Goal: Task Accomplishment & Management: Complete application form

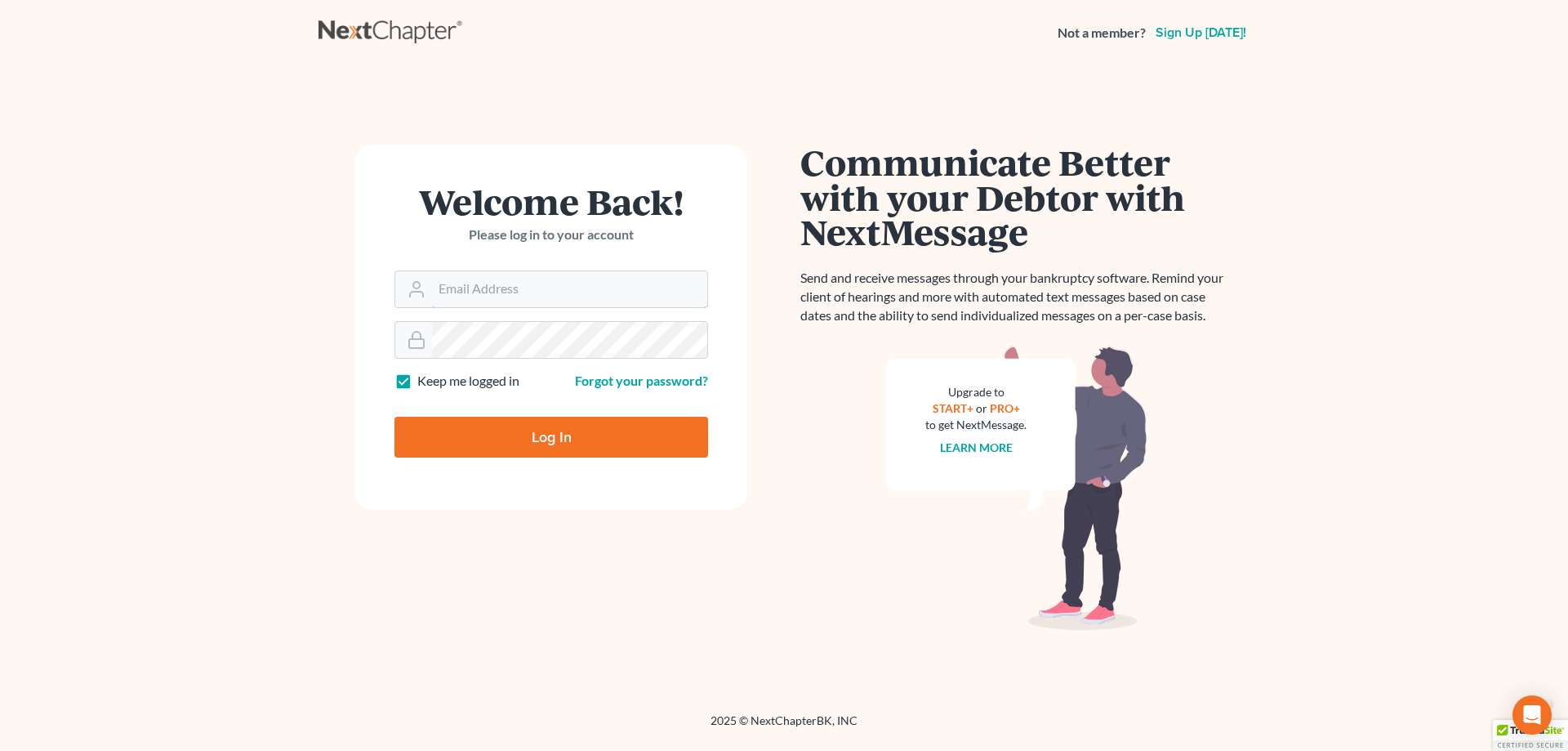
type input "[PERSON_NAME][EMAIL_ADDRESS][DOMAIN_NAME]"
click at [558, 434] on input "Log In" at bounding box center [551, 436] width 314 height 41
type input "Thinking..."
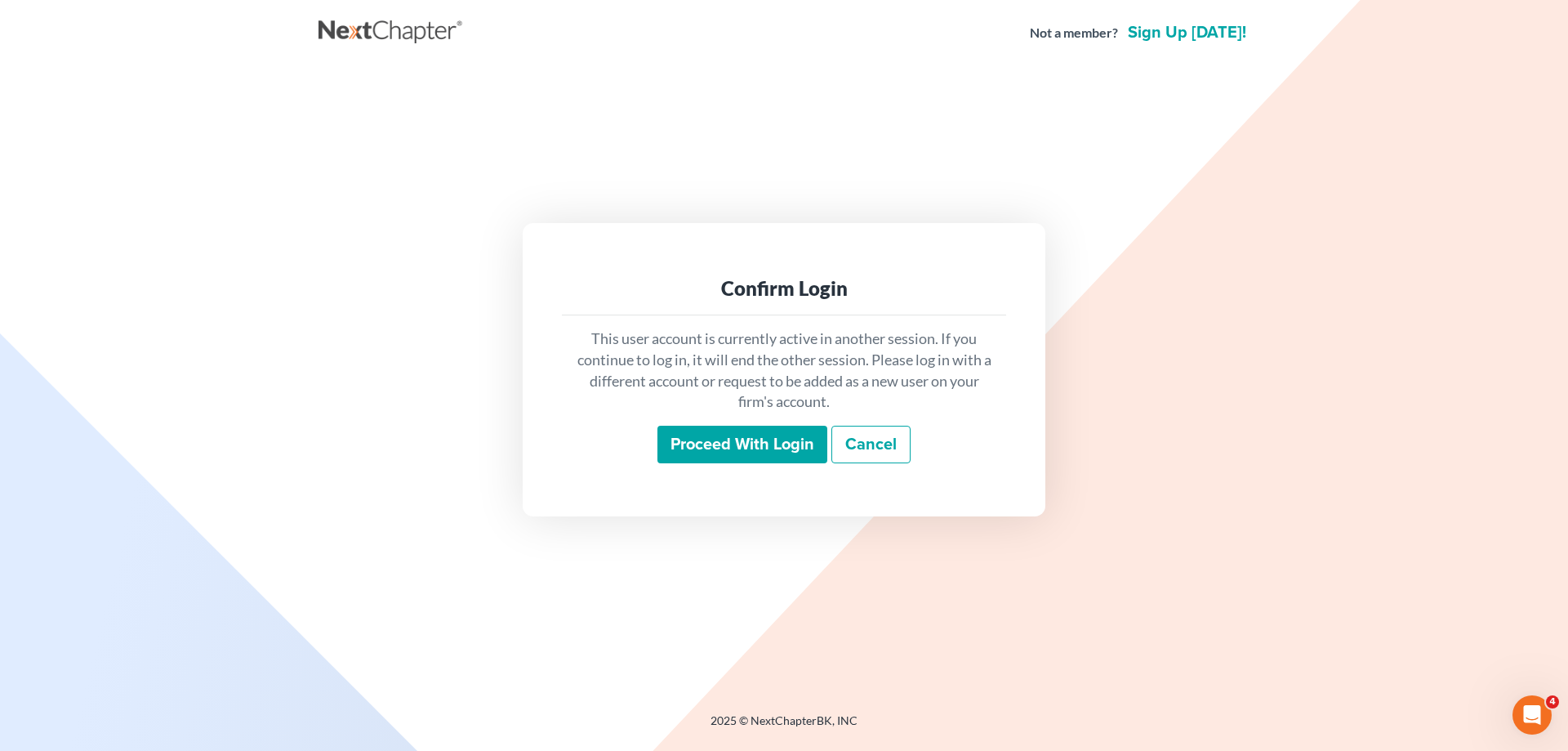
click at [751, 443] on input "Proceed with login" at bounding box center [742, 444] width 169 height 38
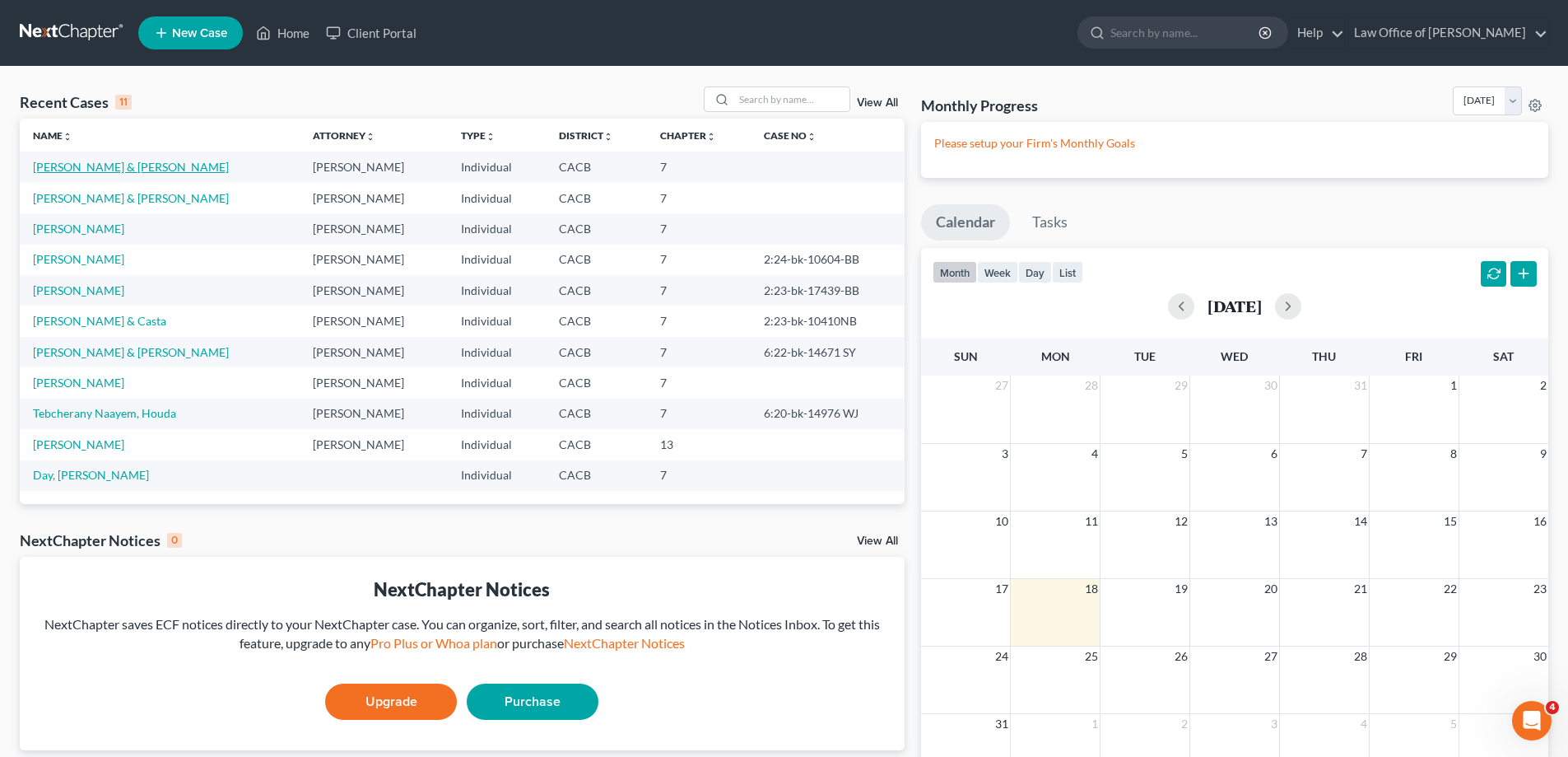
click at [138, 167] on link "[PERSON_NAME] & [PERSON_NAME]" at bounding box center [131, 167] width 196 height 14
select select "10"
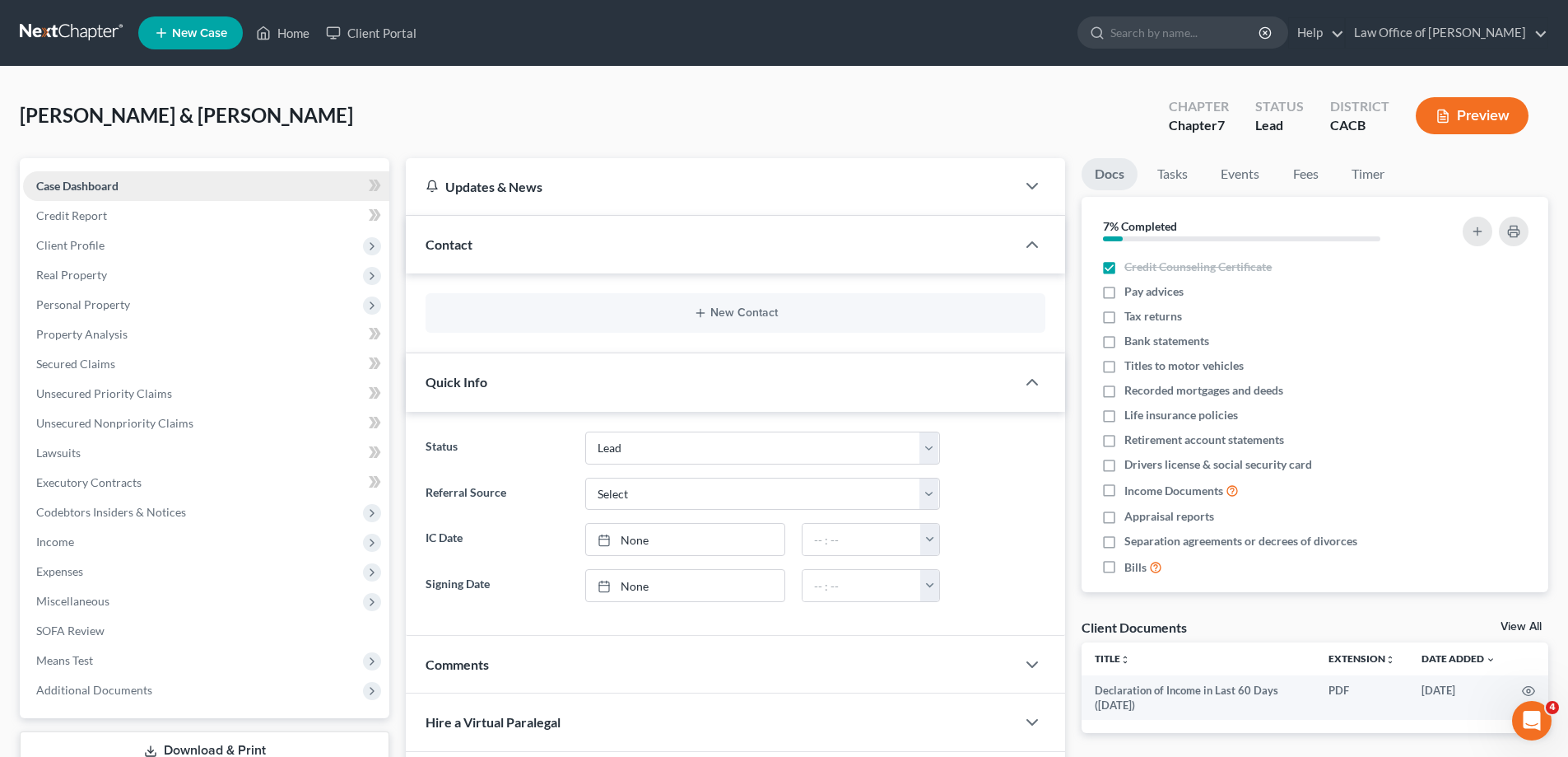
click at [104, 185] on span "Case Dashboard" at bounding box center [77, 185] width 82 height 14
click at [382, 187] on span at bounding box center [375, 187] width 29 height 25
click at [375, 247] on icon at bounding box center [372, 246] width 14 height 14
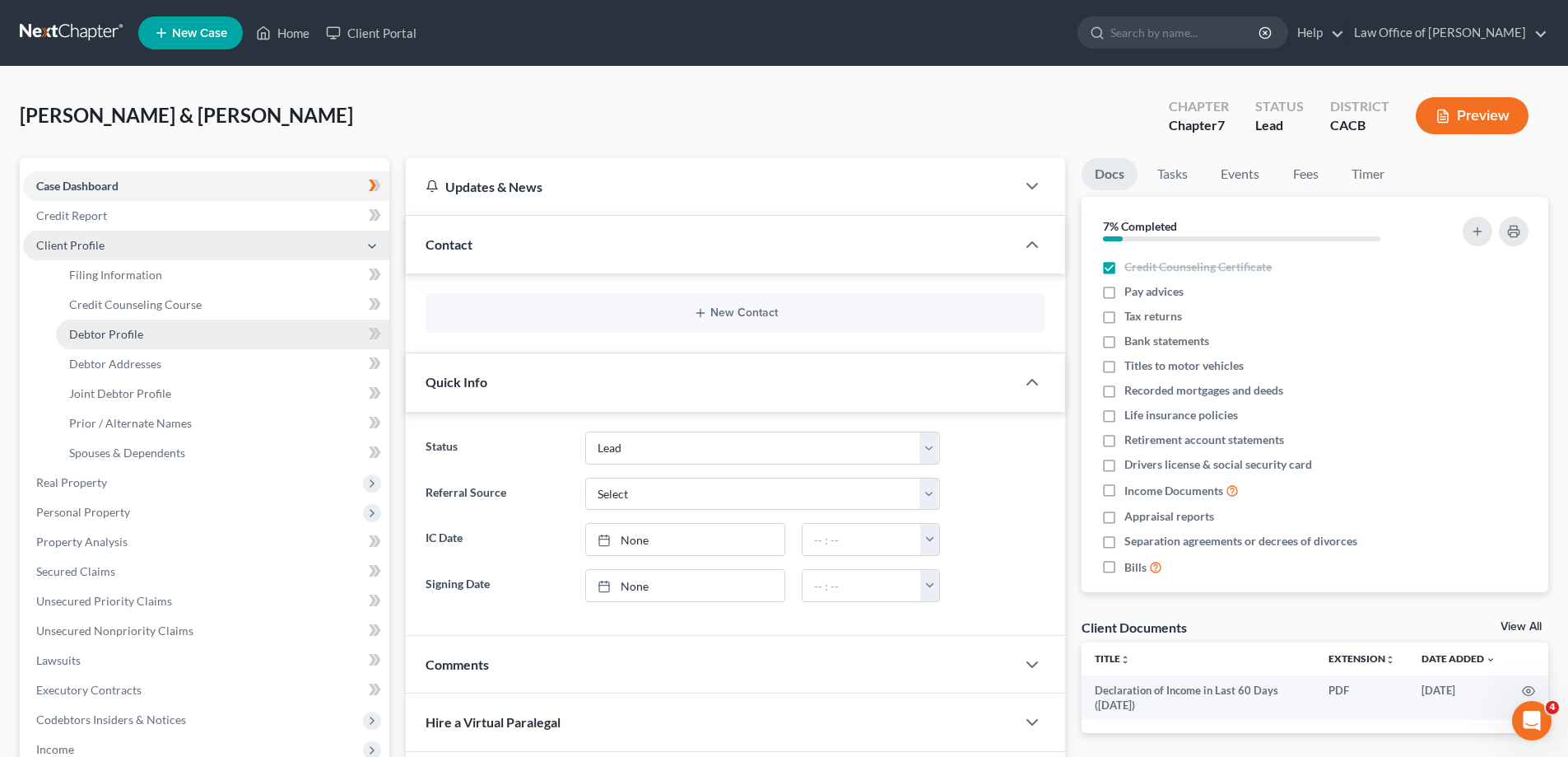
click at [221, 338] on link "Debtor Profile" at bounding box center [222, 334] width 333 height 30
select select "1"
select select "3"
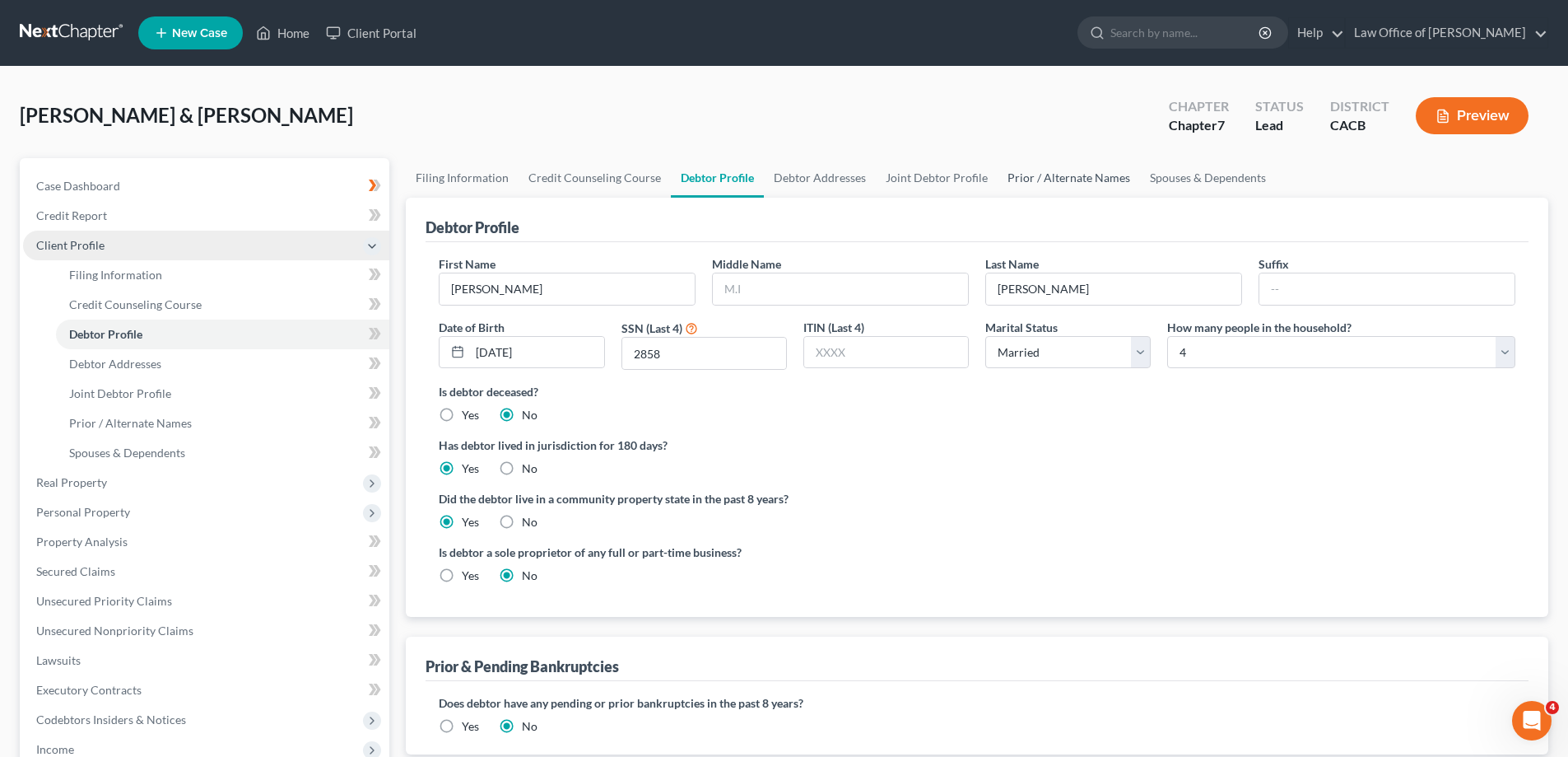
click at [1060, 178] on link "Prior / Alternate Names" at bounding box center [1069, 178] width 142 height 40
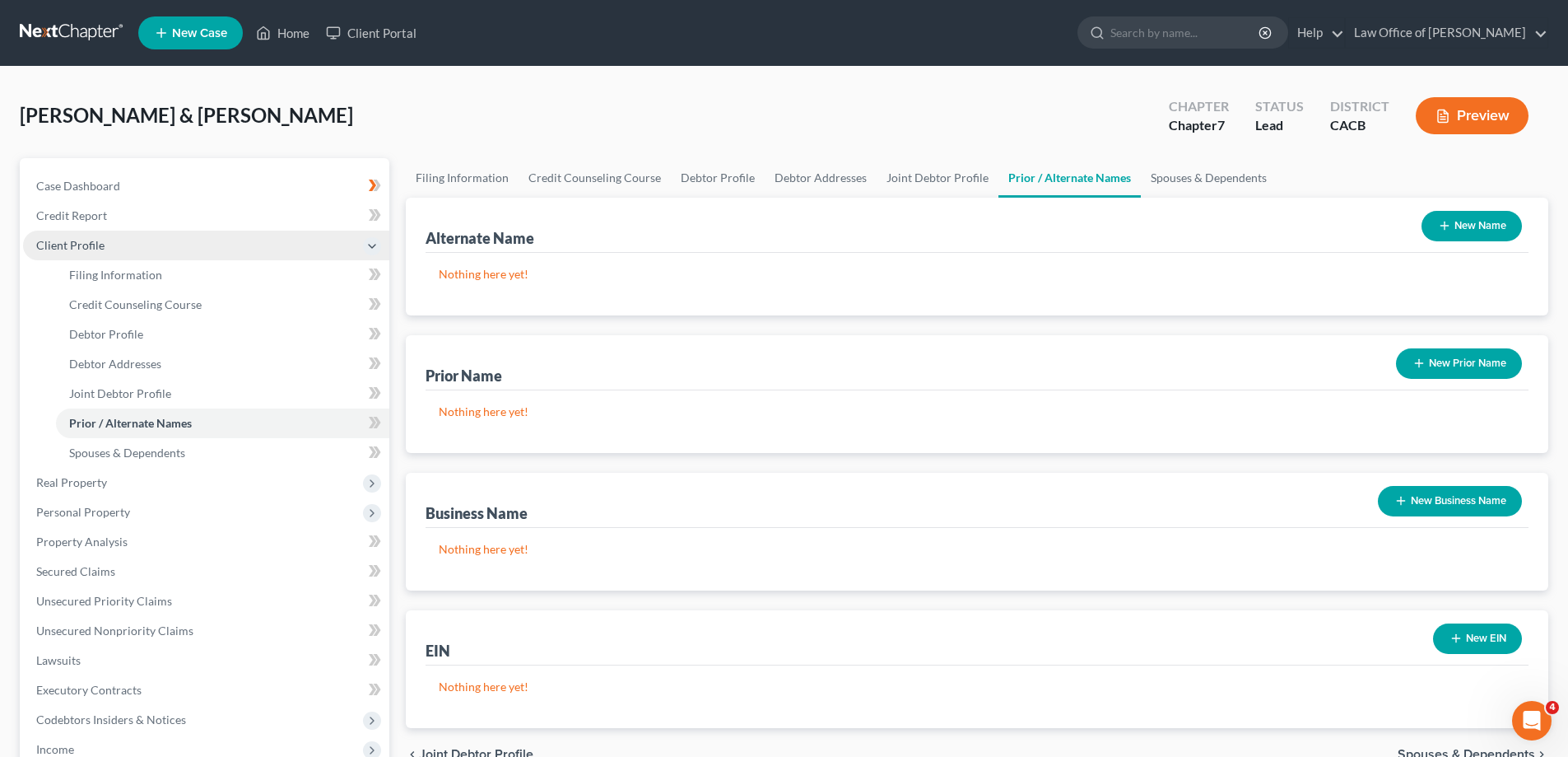
click at [1464, 223] on button "New Name" at bounding box center [1472, 226] width 101 height 30
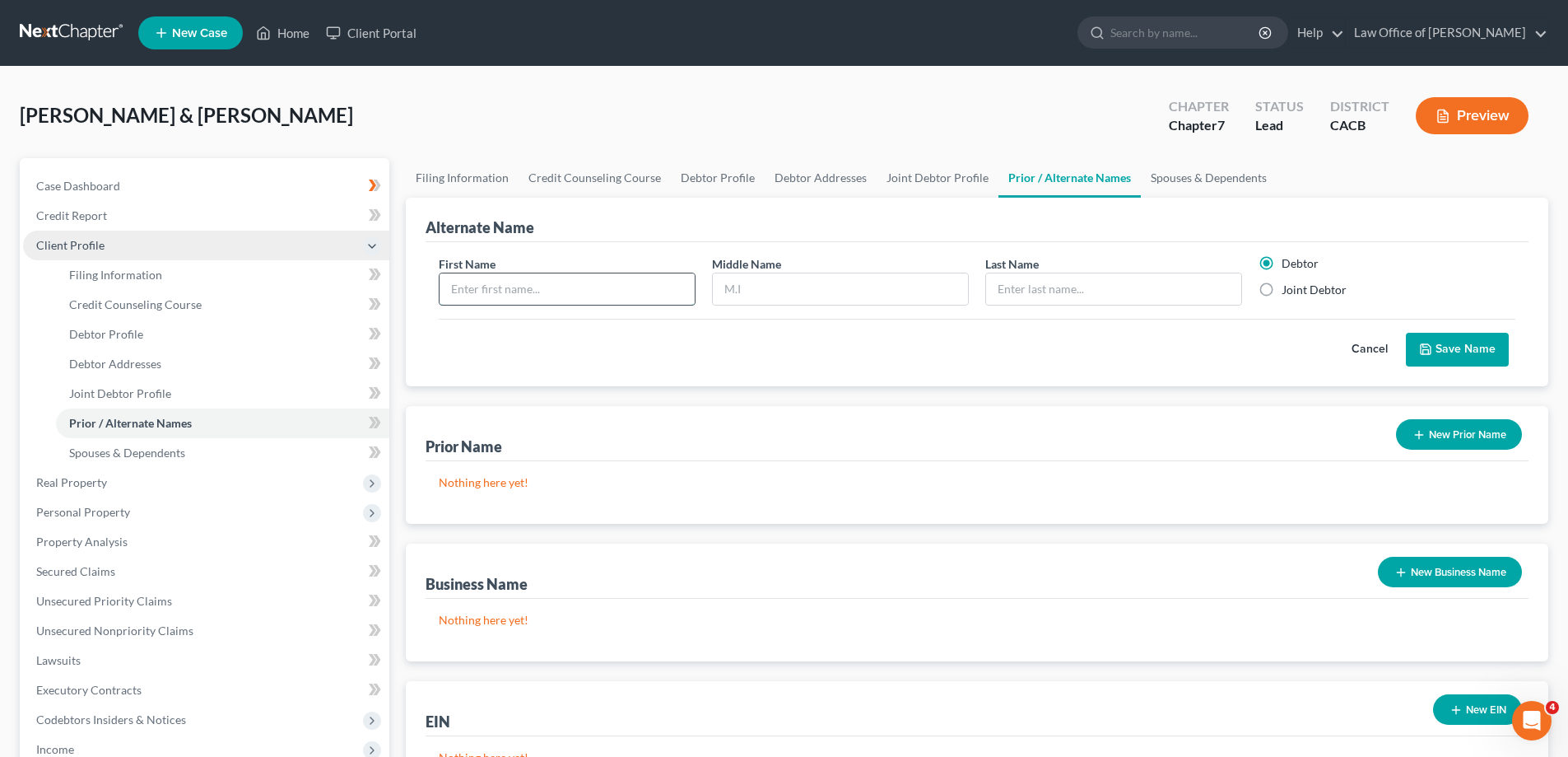
click at [622, 283] on input "text" at bounding box center [567, 288] width 255 height 31
type input "[PERSON_NAME]"
click at [1447, 352] on button "Save Name" at bounding box center [1458, 349] width 103 height 35
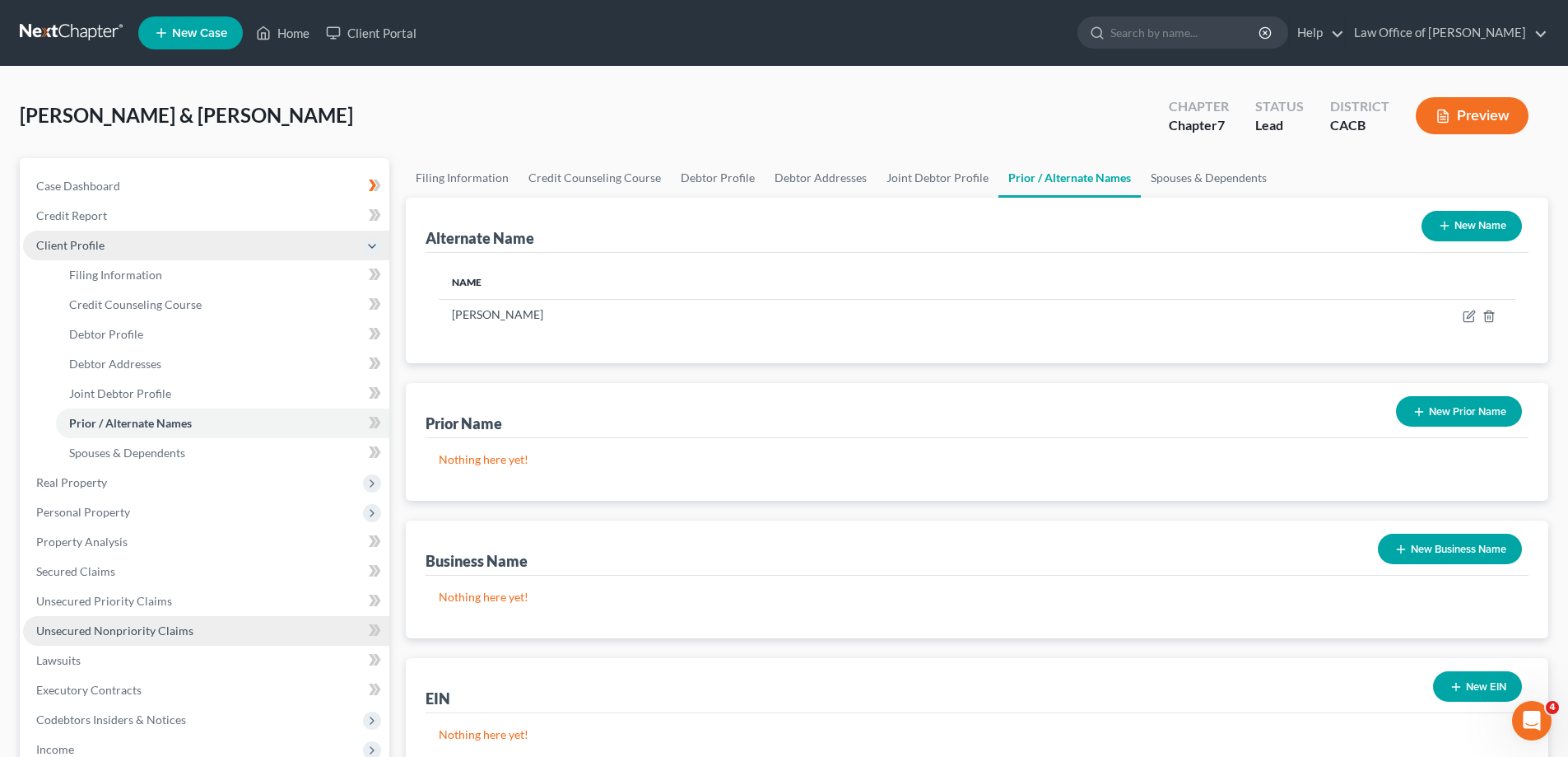
click at [80, 635] on span "Unsecured Nonpriority Claims" at bounding box center [115, 630] width 157 height 14
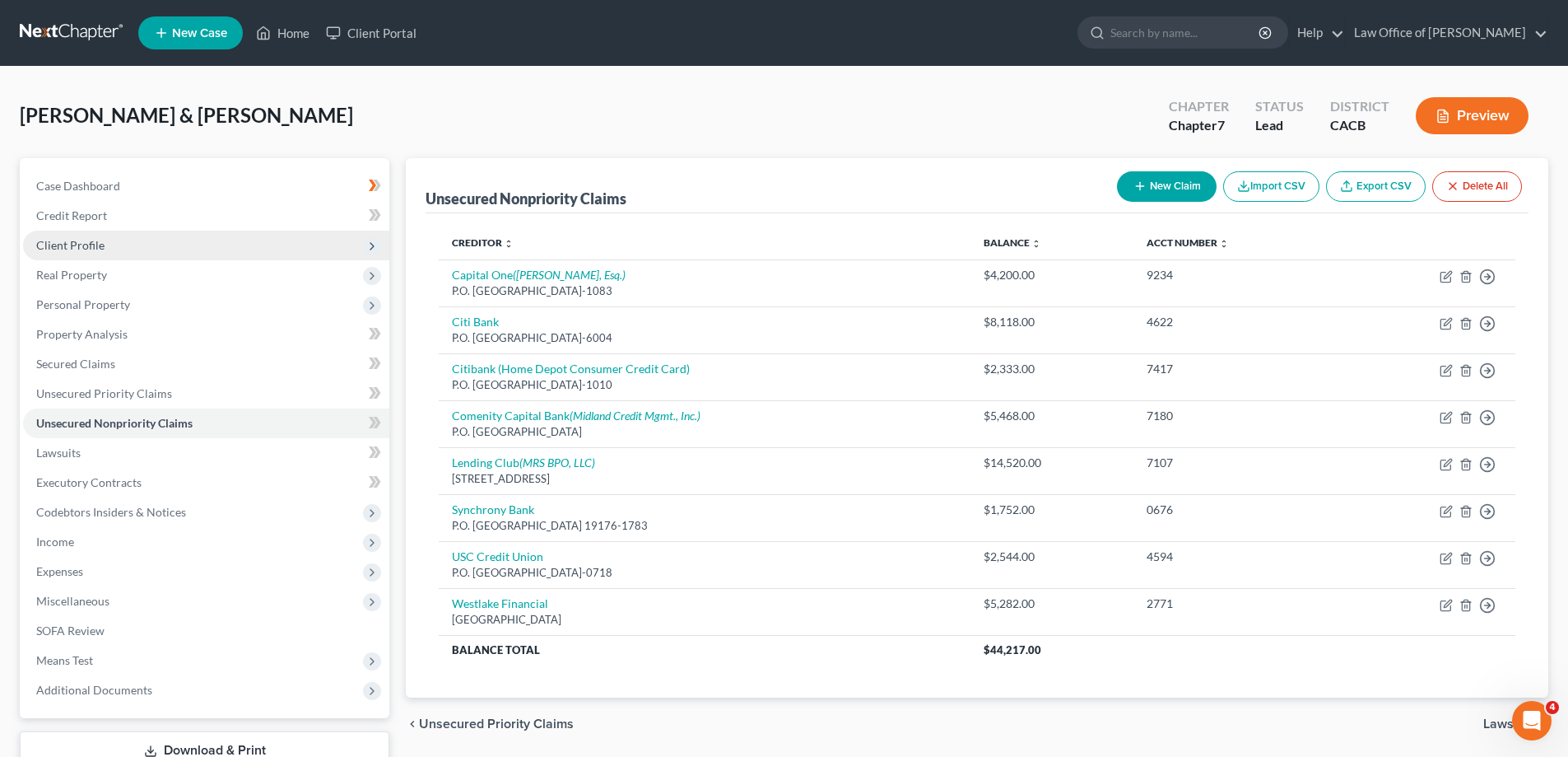
click at [1153, 189] on button "New Claim" at bounding box center [1167, 186] width 100 height 30
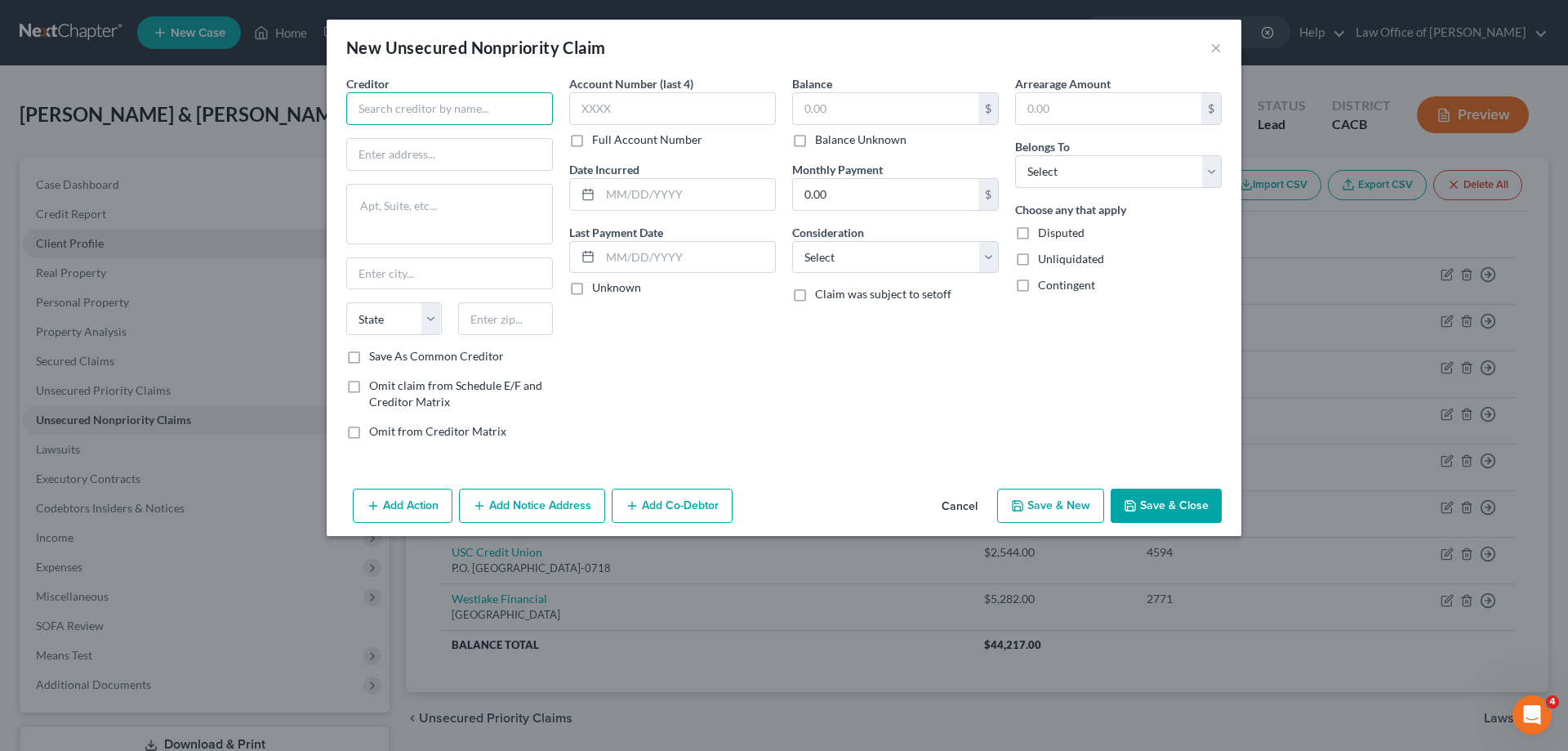
click at [414, 107] on input "text" at bounding box center [450, 108] width 206 height 33
type input "[PERSON_NAME] [PERSON_NAME] Bank, [GEOGRAPHIC_DATA]"
type input "PO box 7247"
type input "[GEOGRAPHIC_DATA]"
click at [404, 317] on select "State [US_STATE] AK AR AZ CA CO CT DE DC [GEOGRAPHIC_DATA] [GEOGRAPHIC_DATA] GU…" at bounding box center [394, 318] width 96 height 33
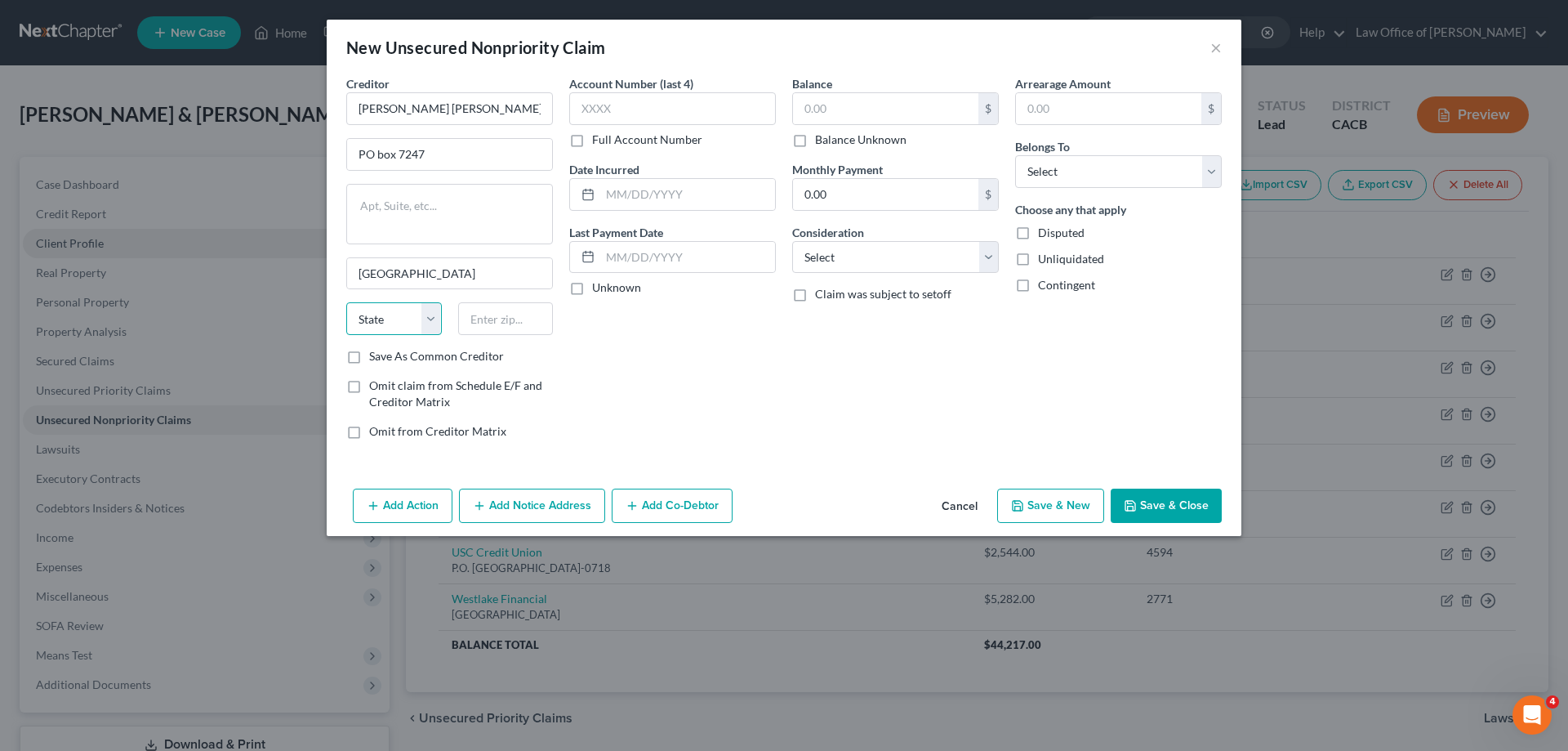
select select "39"
click at [346, 302] on select "State [US_STATE] AK AR AZ CA CO CT DE DC [GEOGRAPHIC_DATA] [GEOGRAPHIC_DATA] GU…" at bounding box center [394, 318] width 96 height 33
click at [520, 322] on input "text" at bounding box center [506, 318] width 96 height 33
type input "19170"
click at [657, 107] on input "text" at bounding box center [672, 108] width 206 height 33
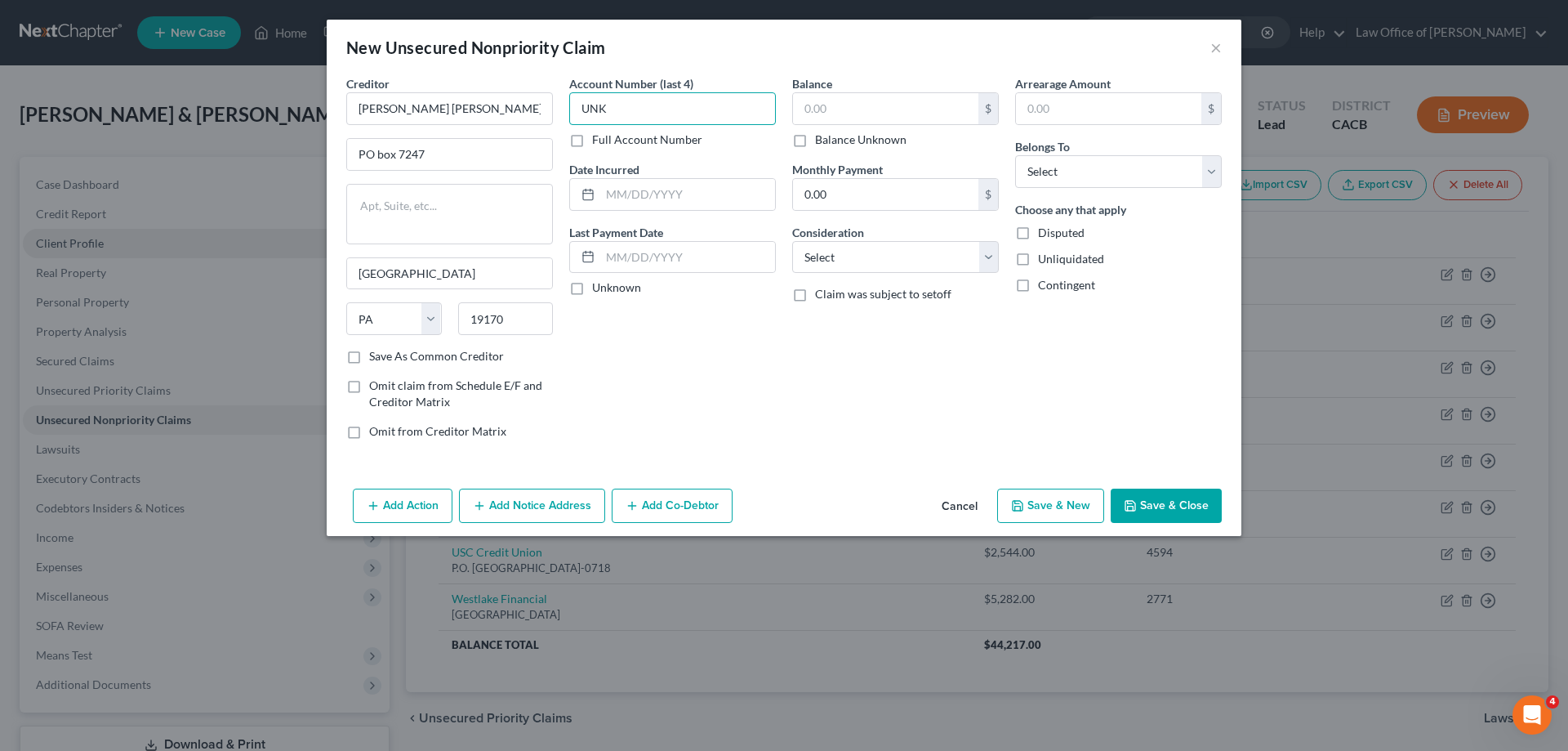
type input "UNK"
click at [592, 289] on label "Unknown" at bounding box center [617, 287] width 49 height 16
click at [598, 289] on input "Unknown" at bounding box center [603, 284] width 11 height 11
checkbox input "true"
click at [878, 113] on input "text" at bounding box center [885, 108] width 185 height 31
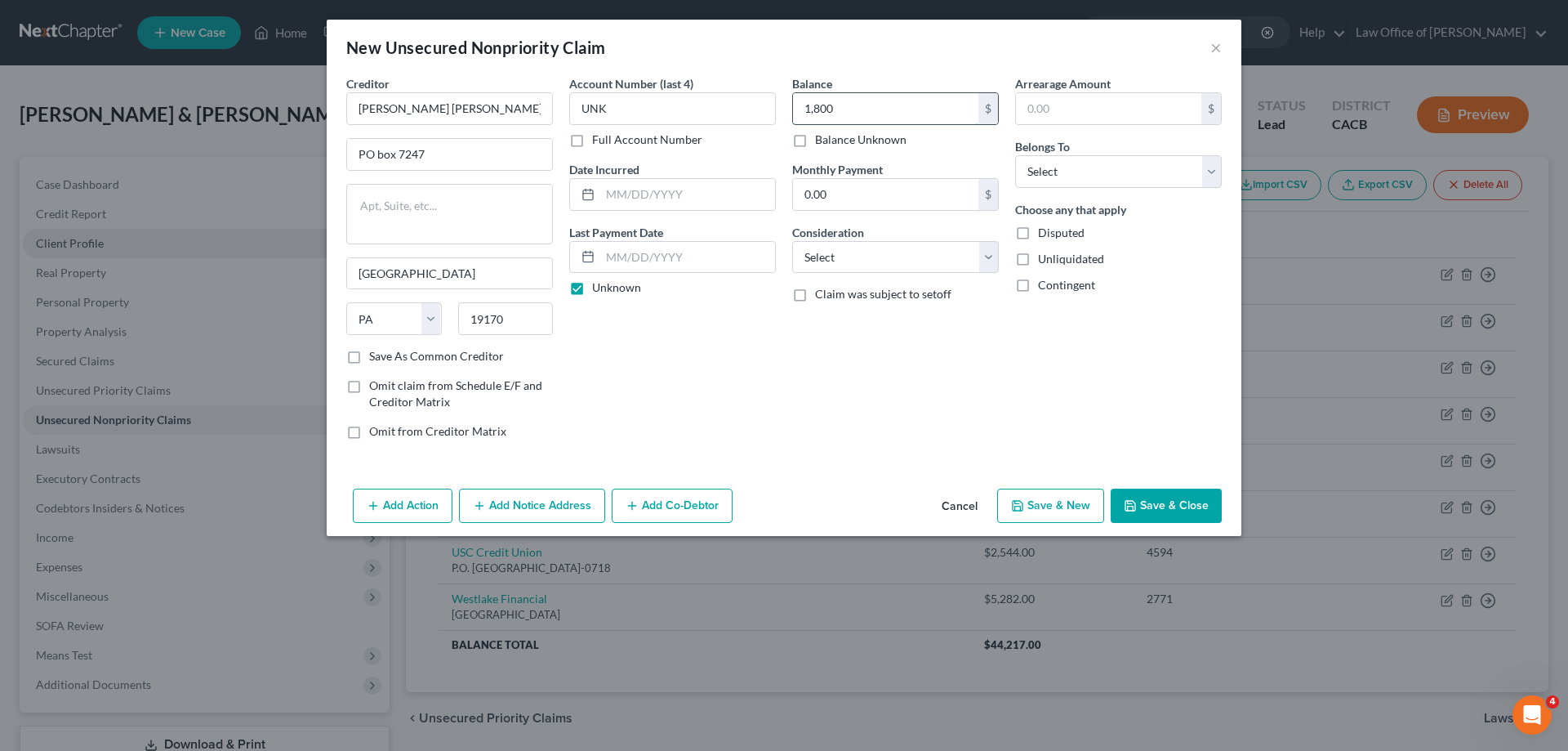
type input "1,800"
click at [987, 254] on select "Select Cable / Satellite Services Collection Agency Credit Card Debt Debt Couns…" at bounding box center [895, 257] width 206 height 33
select select "14"
click at [792, 241] on select "Select Cable / Satellite Services Collection Agency Credit Card Debt Debt Couns…" at bounding box center [895, 257] width 206 height 33
click at [846, 318] on input "text" at bounding box center [895, 319] width 205 height 31
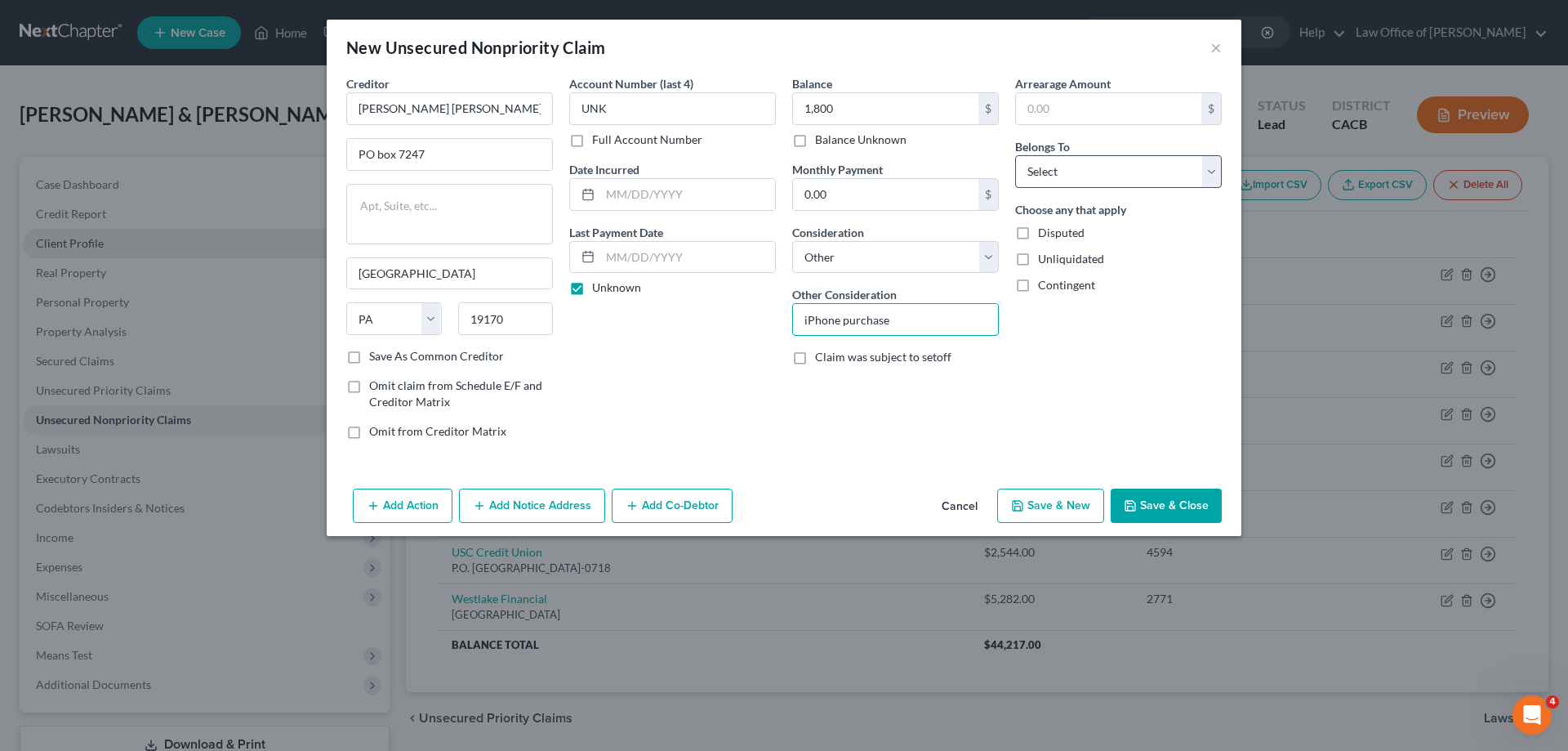
type input "iPhone purchase"
click at [1213, 169] on select "Select Debtor 1 Only Debtor 2 Only Debtor 1 And Debtor 2 Only At Least One Of T…" at bounding box center [1118, 171] width 206 height 33
select select "4"
click at [1015, 155] on select "Select Debtor 1 Only Debtor 2 Only Debtor 1 And Debtor 2 Only At Least One Of T…" at bounding box center [1118, 171] width 206 height 33
click at [1154, 506] on button "Save & Close" at bounding box center [1166, 505] width 111 height 34
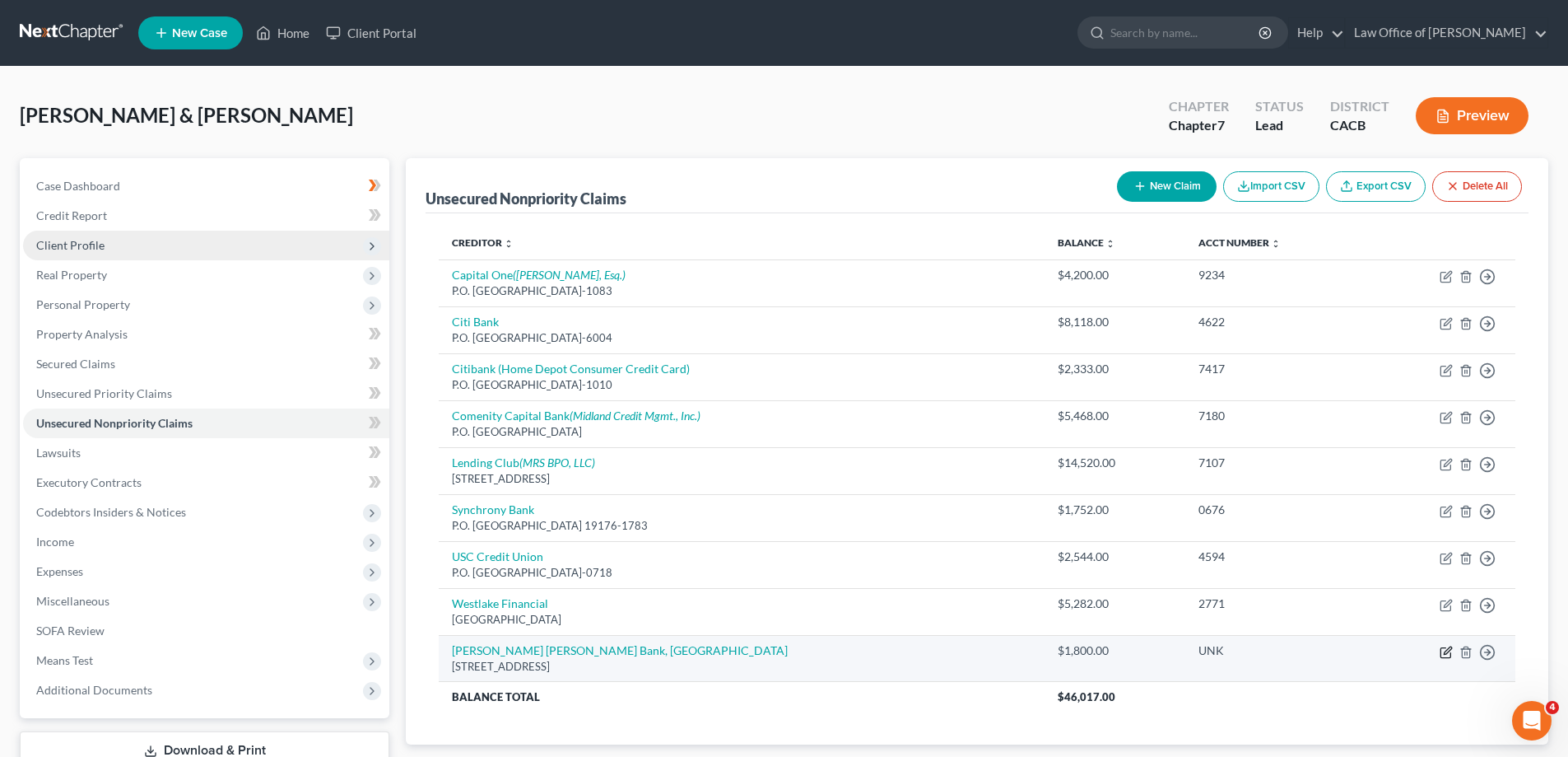
click at [1447, 650] on icon "button" at bounding box center [1447, 650] width 8 height 8
select select "39"
select select "14"
select select "4"
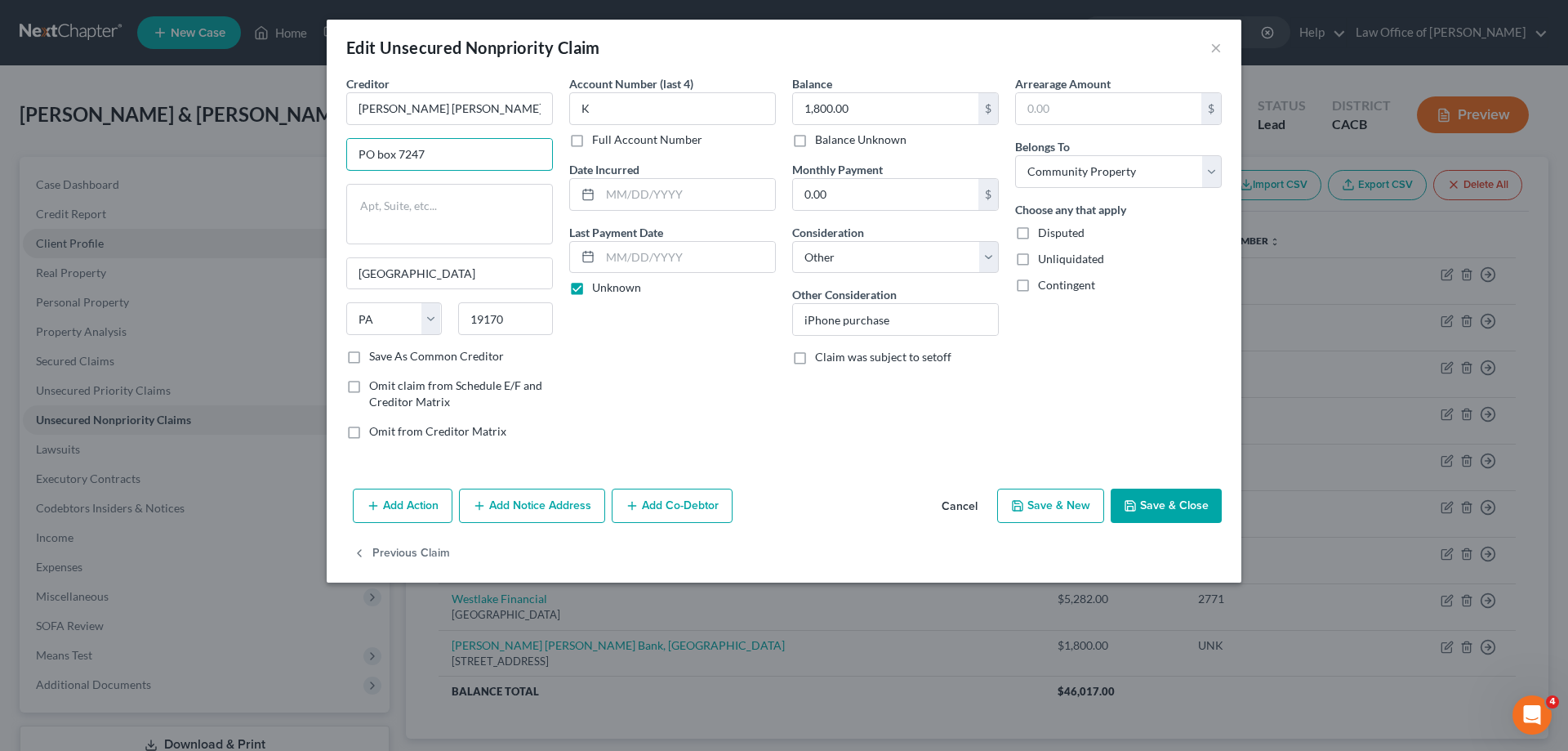
drag, startPoint x: 380, startPoint y: 153, endPoint x: 433, endPoint y: 133, distance: 56.6
click at [383, 149] on input "PO box 7247" at bounding box center [450, 154] width 205 height 31
type input "PO Box 7247"
click at [1181, 507] on button "Save & Close" at bounding box center [1166, 505] width 111 height 34
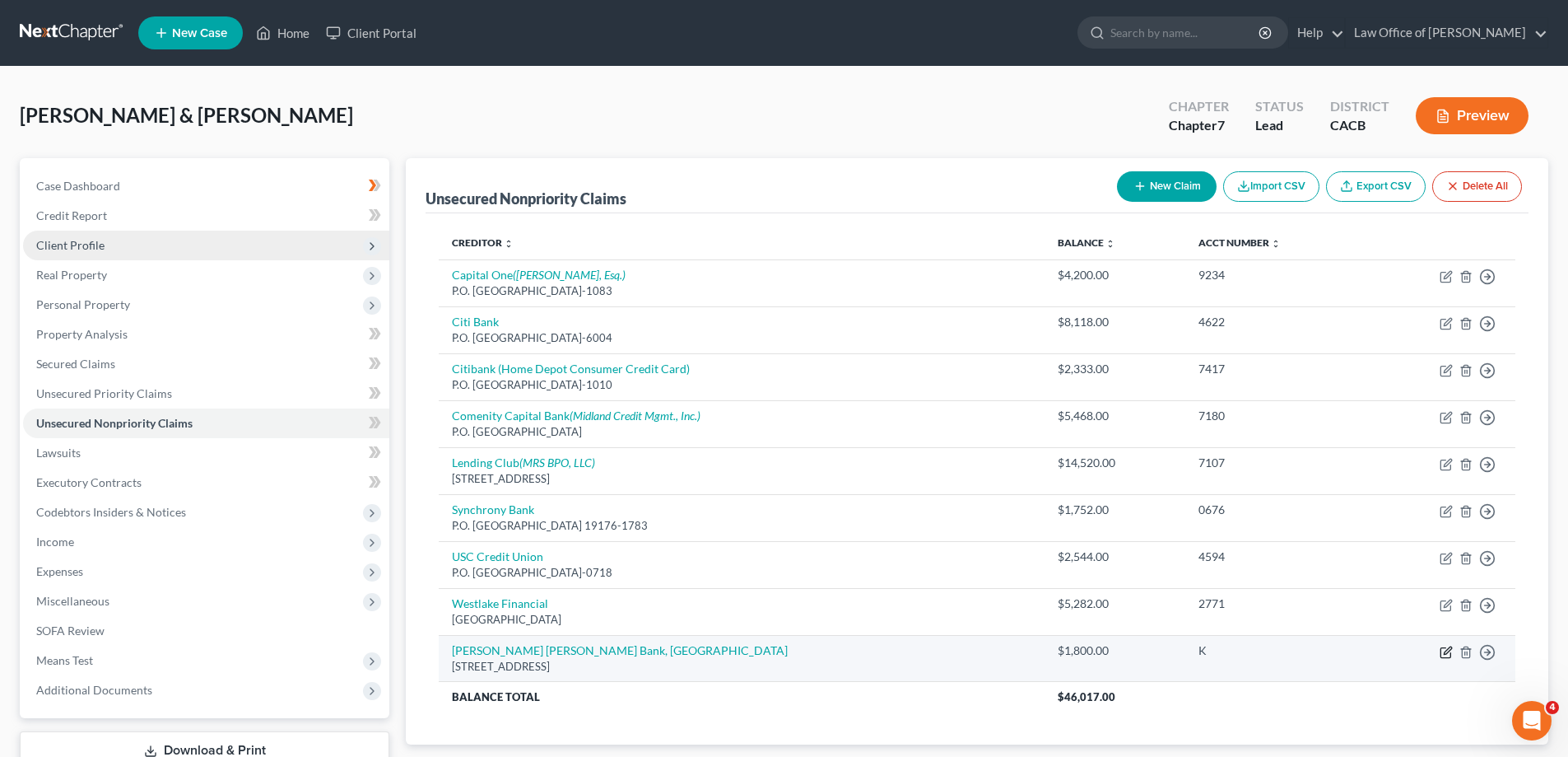
click at [1444, 652] on icon "button" at bounding box center [1446, 652] width 14 height 14
select select "39"
select select "14"
select select "4"
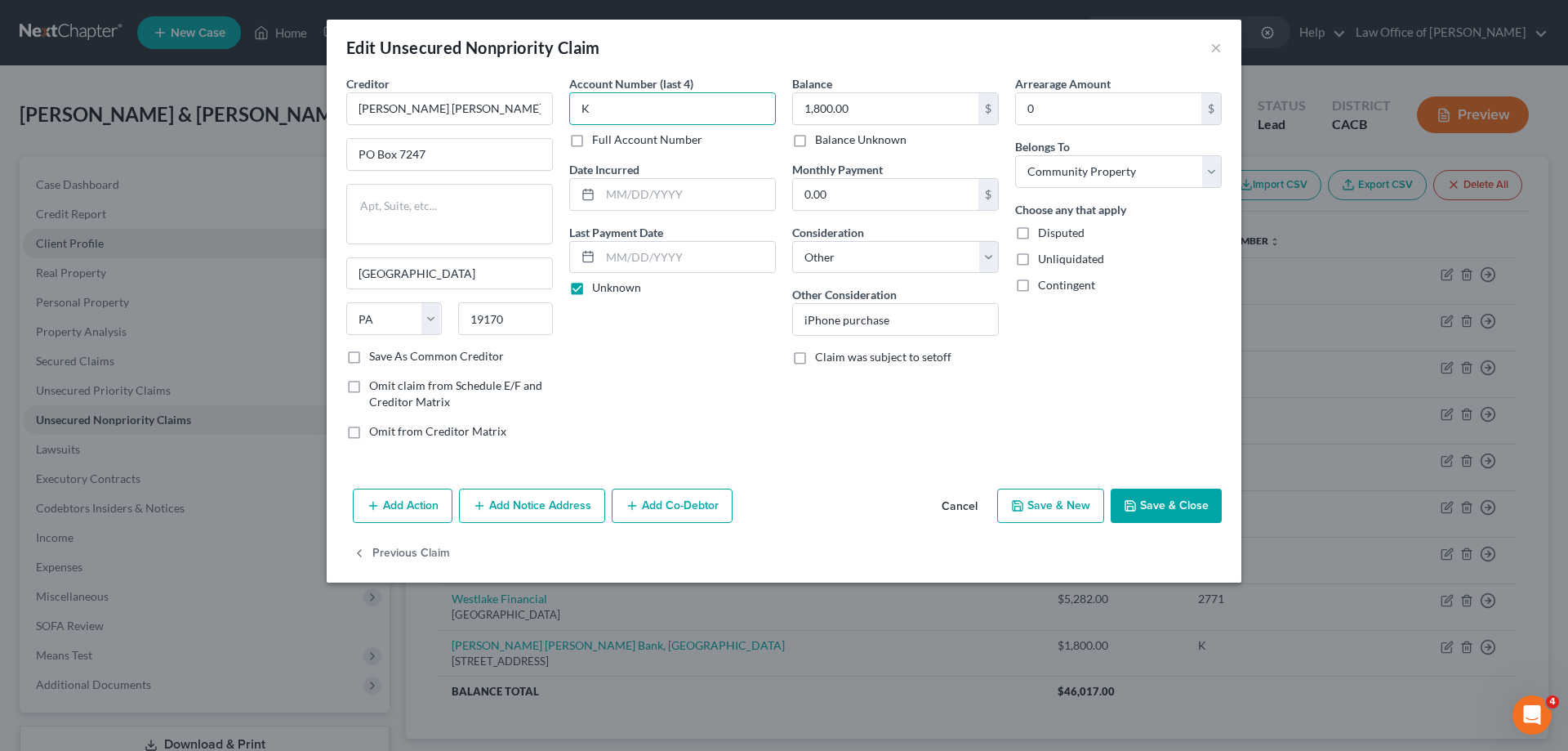
click at [611, 112] on input "K" at bounding box center [672, 108] width 206 height 33
type input "U"
click at [592, 140] on label "Full Account Number" at bounding box center [647, 139] width 110 height 16
click at [598, 140] on input "Full Account Number" at bounding box center [603, 137] width 11 height 11
click at [638, 105] on input "text" at bounding box center [672, 108] width 206 height 33
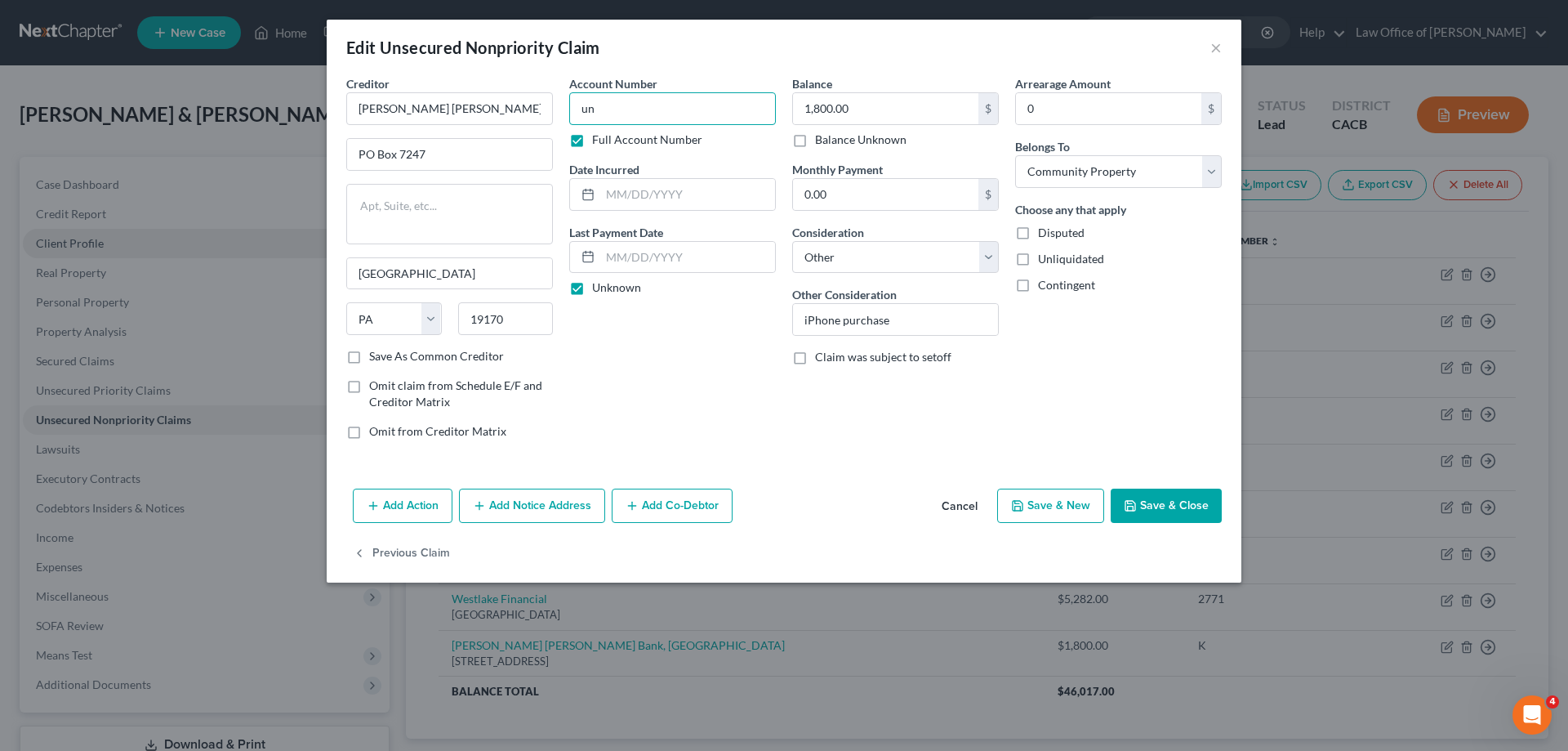
type input "u"
type input "UNKNOWN"
click at [1217, 47] on button "×" at bounding box center [1216, 47] width 12 height 19
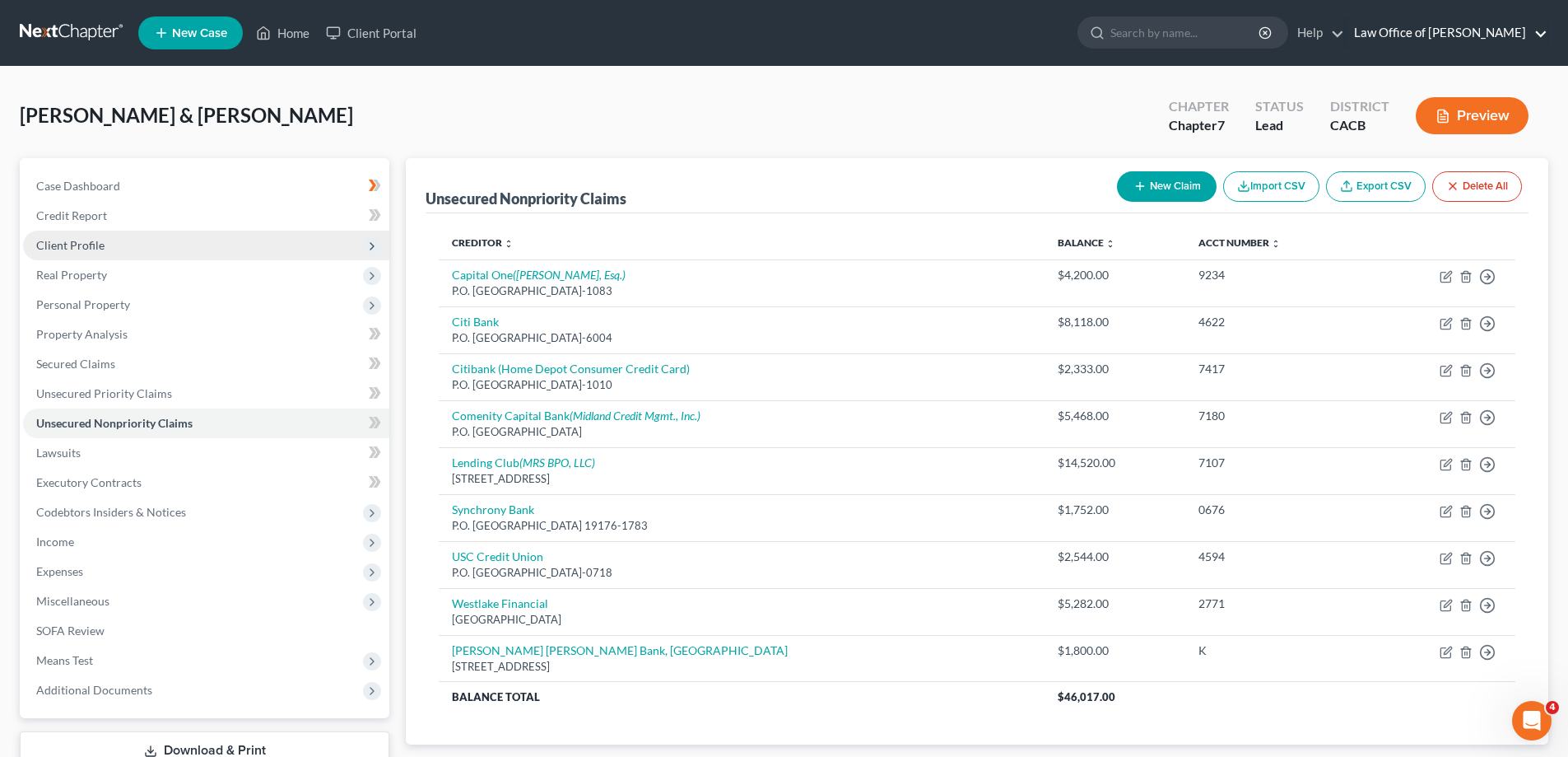
click at [1498, 30] on link "Law Office of [PERSON_NAME]" at bounding box center [1446, 32] width 201 height 30
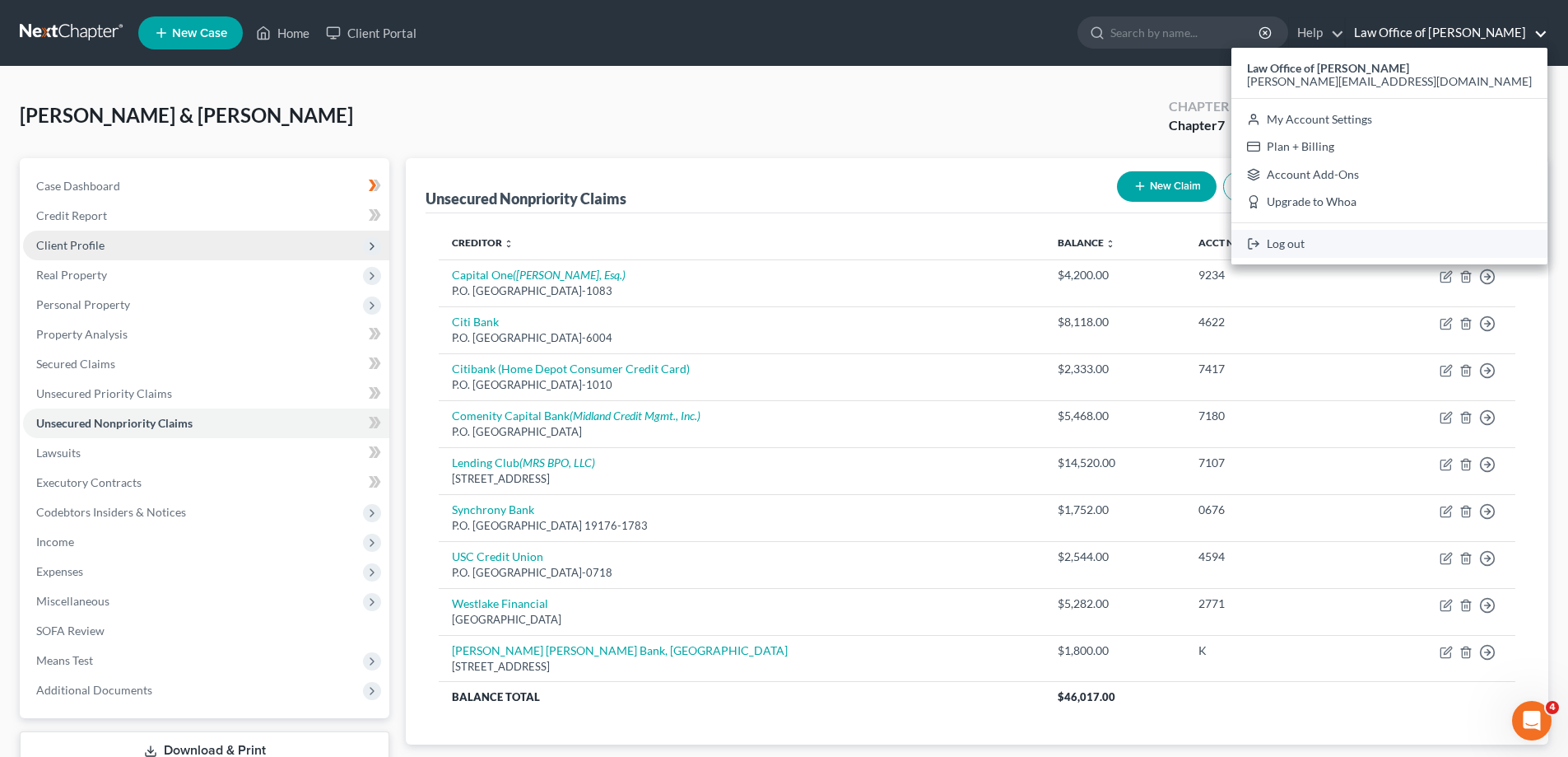
click at [1423, 240] on link "Log out" at bounding box center [1390, 244] width 316 height 28
